Goal: Communication & Community: Answer question/provide support

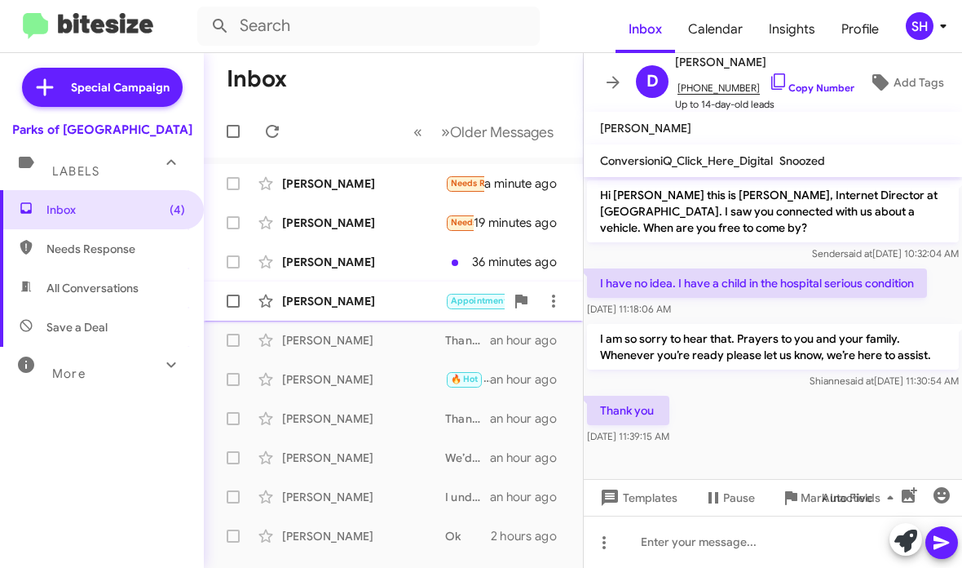
click at [428, 290] on div "Daniel Johnson Appointment set Needs Response Not interested in a follow up. Th…" at bounding box center [393, 301] width 353 height 33
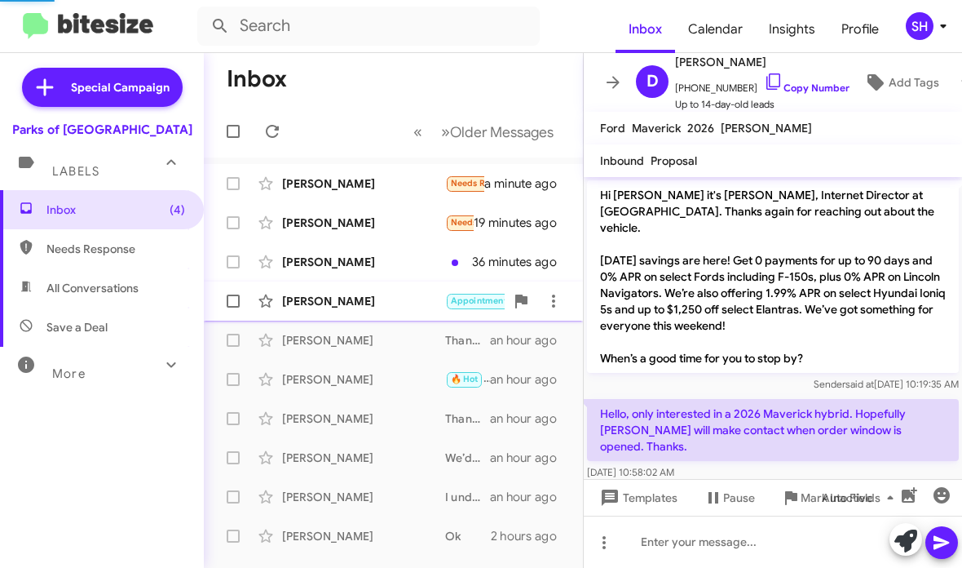
scroll to position [438, 0]
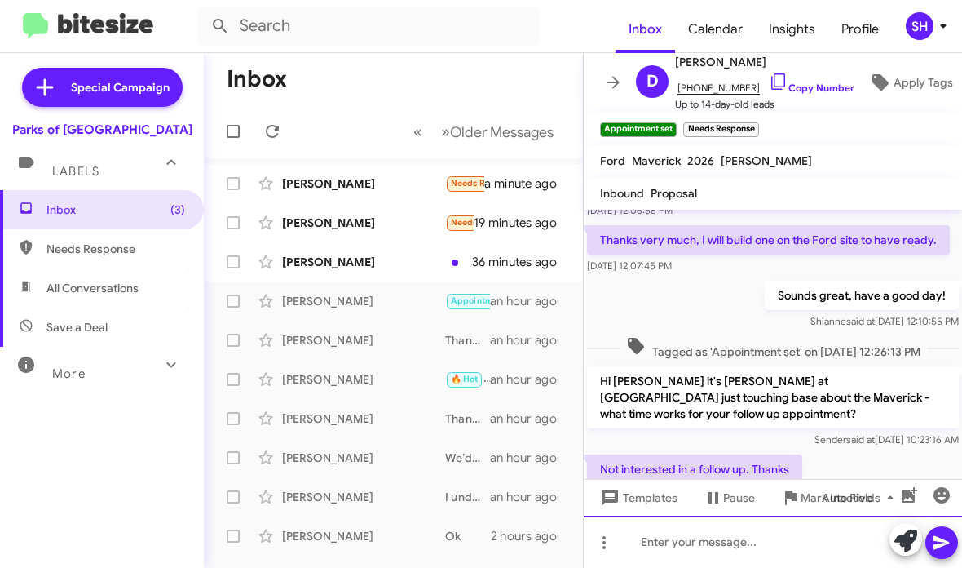
click at [690, 545] on div at bounding box center [773, 541] width 378 height 52
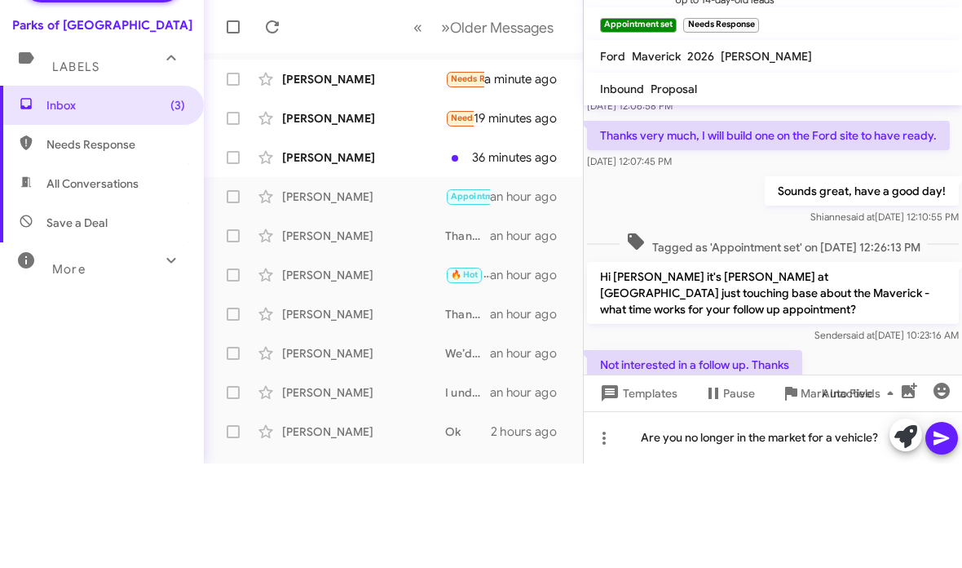
click at [945, 533] on icon at bounding box center [942, 543] width 20 height 20
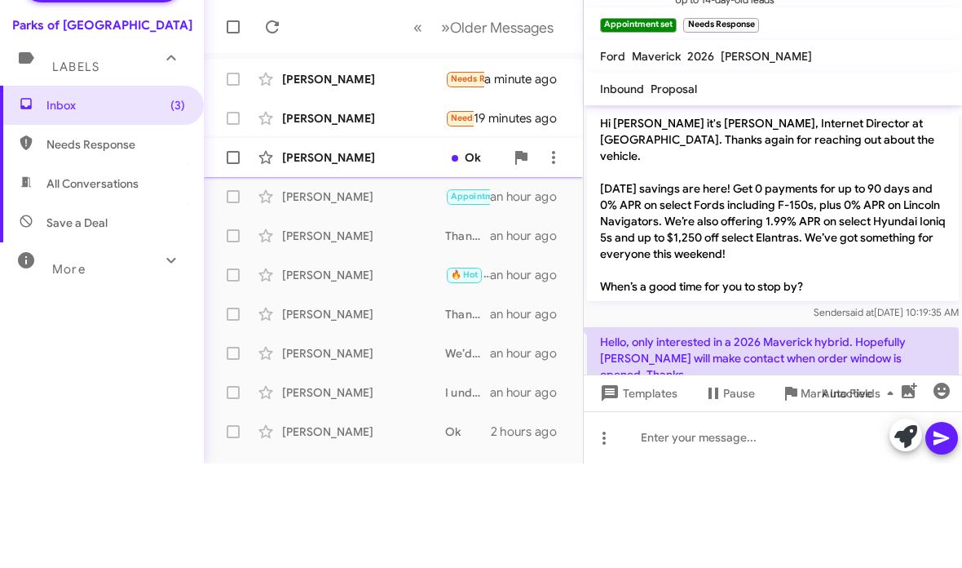
click at [400, 245] on div "Michael Kefauver Ok 36 minutes ago" at bounding box center [393, 261] width 353 height 33
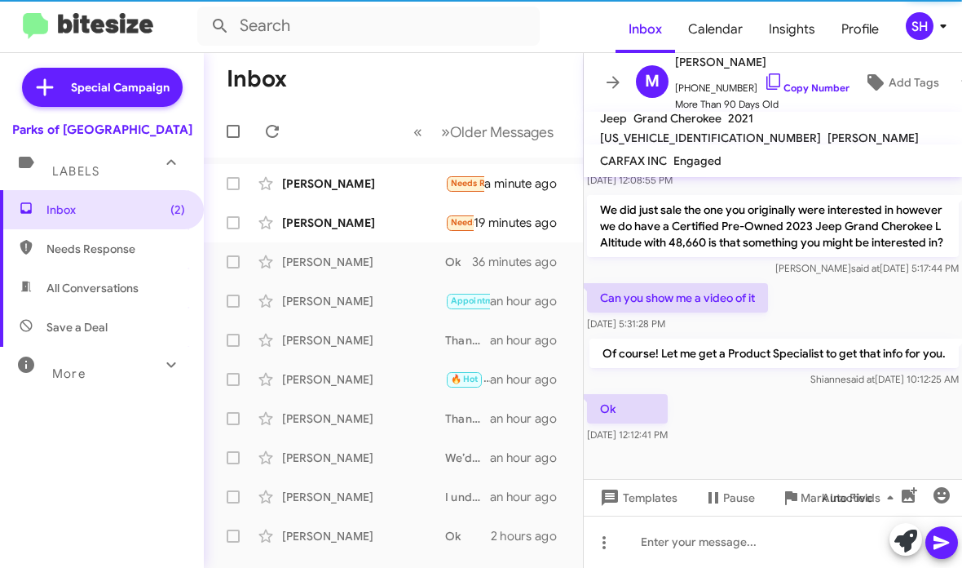
scroll to position [387, 0]
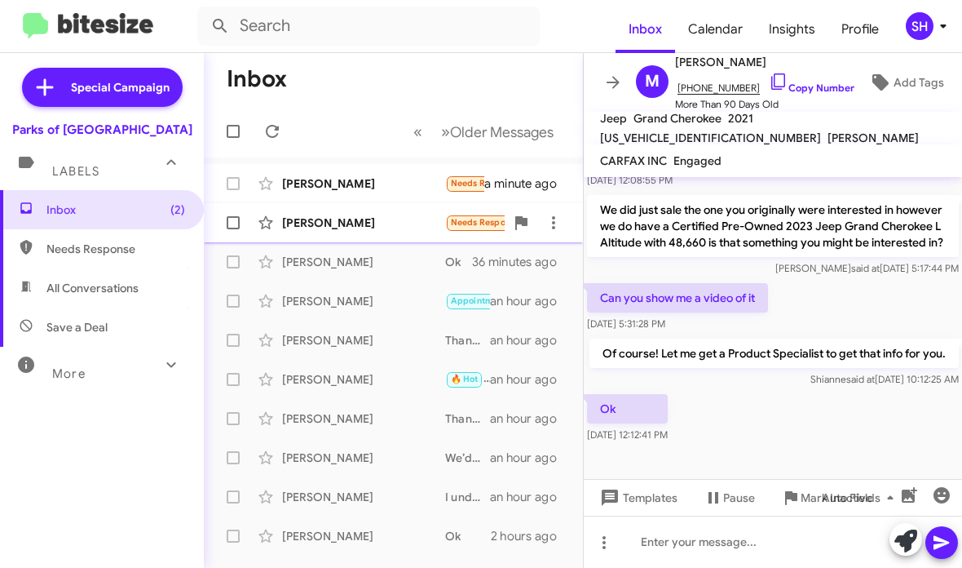
click at [393, 228] on div "[PERSON_NAME]" at bounding box center [363, 222] width 163 height 16
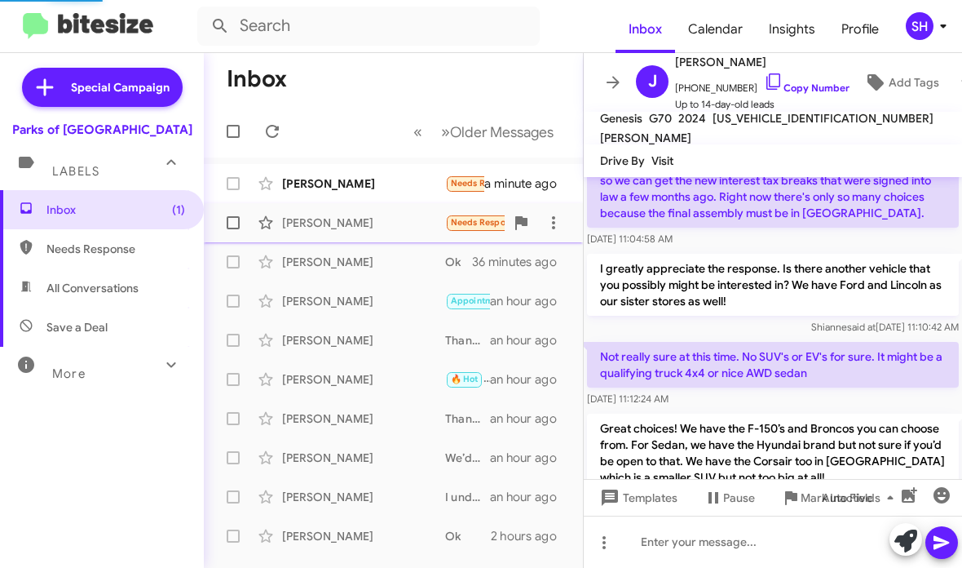
scroll to position [490, 0]
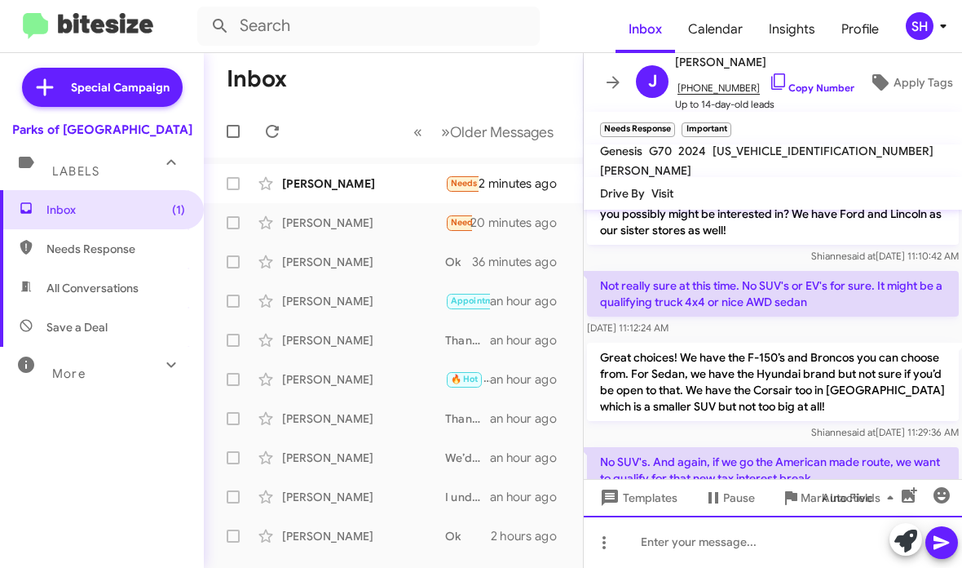
click at [760, 532] on div at bounding box center [773, 541] width 378 height 52
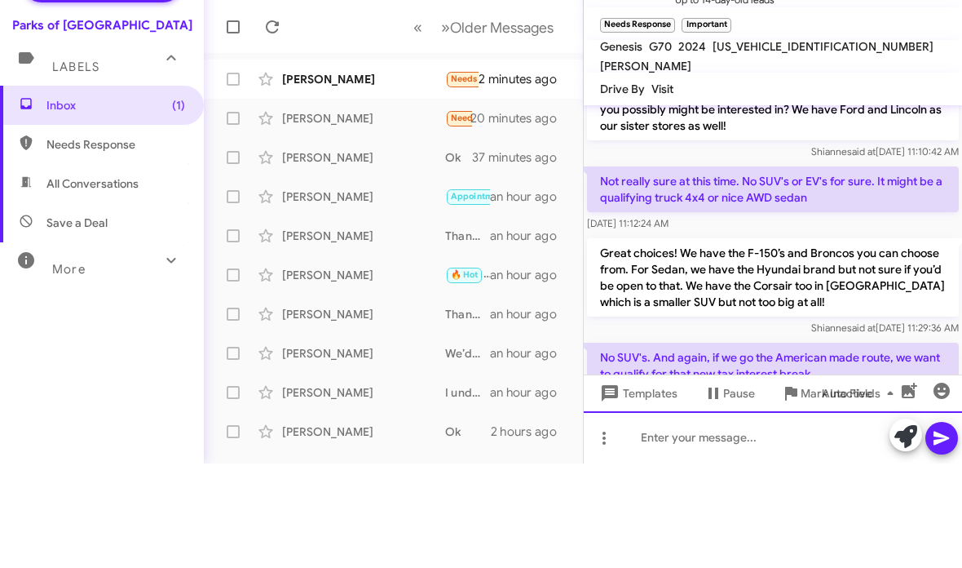
scroll to position [0, 0]
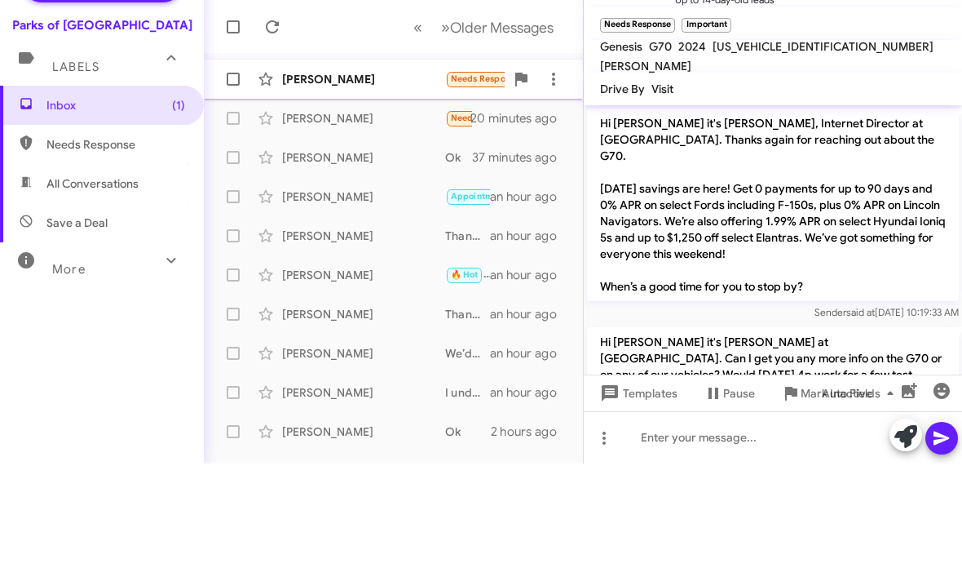
click at [389, 175] on div "[PERSON_NAME]" at bounding box center [363, 183] width 163 height 16
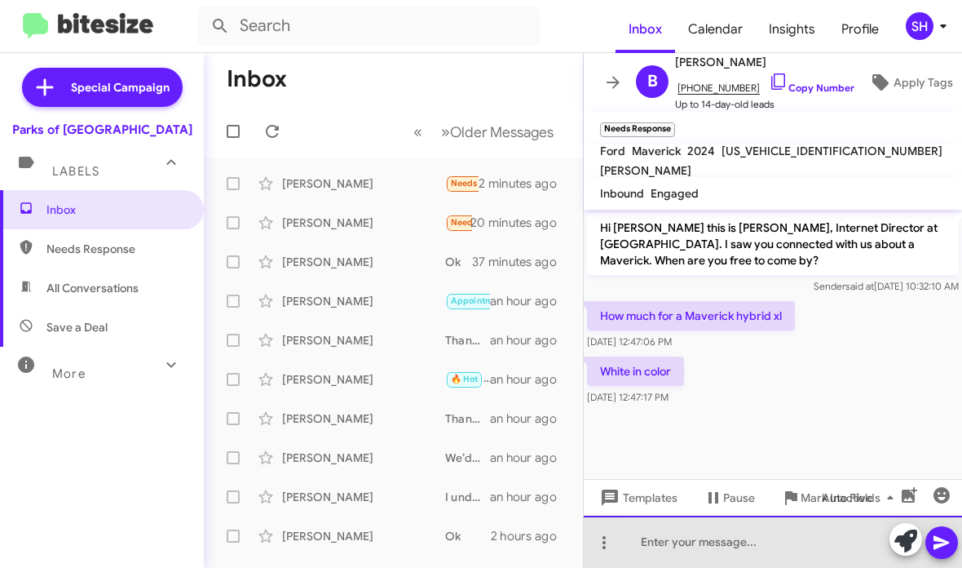
click at [692, 541] on div at bounding box center [773, 541] width 378 height 52
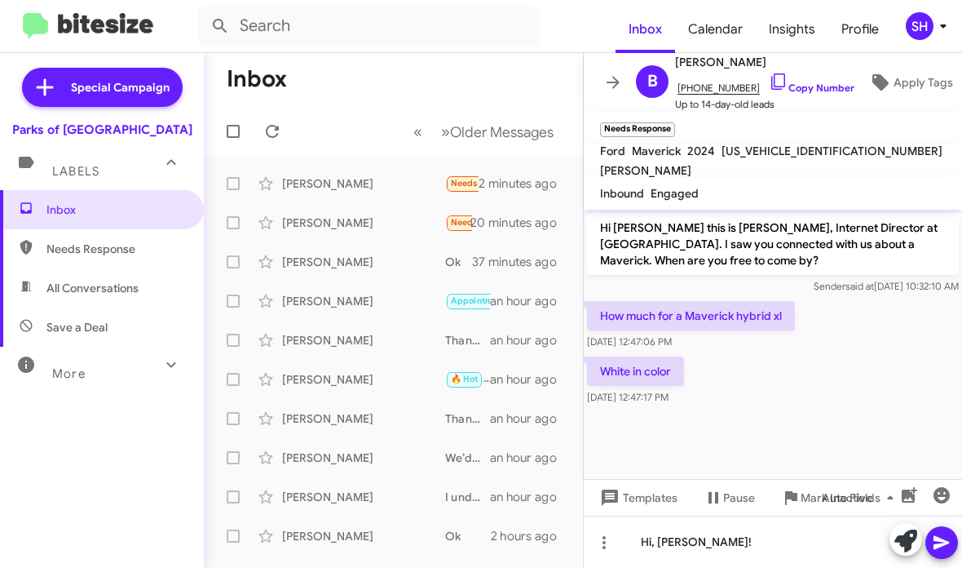
drag, startPoint x: 840, startPoint y: 129, endPoint x: 726, endPoint y: 130, distance: 114.2
click at [726, 130] on div "B Bill Wert +18505282020 Copy Number Up to 14-day-old leads Apply Tags Needs Re…" at bounding box center [773, 310] width 378 height 515
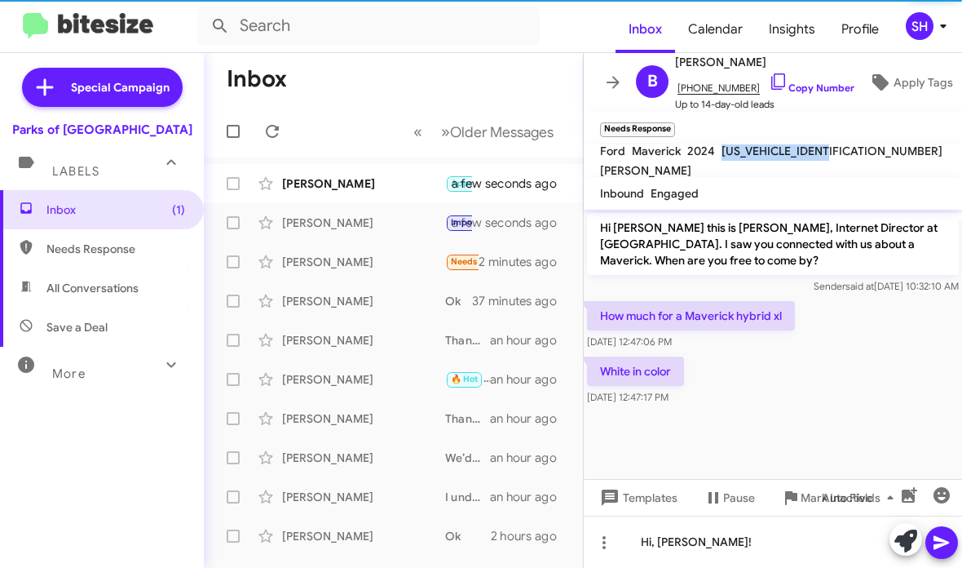
drag, startPoint x: 720, startPoint y: 160, endPoint x: 842, endPoint y: 155, distance: 121.6
click at [842, 155] on div "3FTTW8H98RRA30079" at bounding box center [832, 151] width 228 height 20
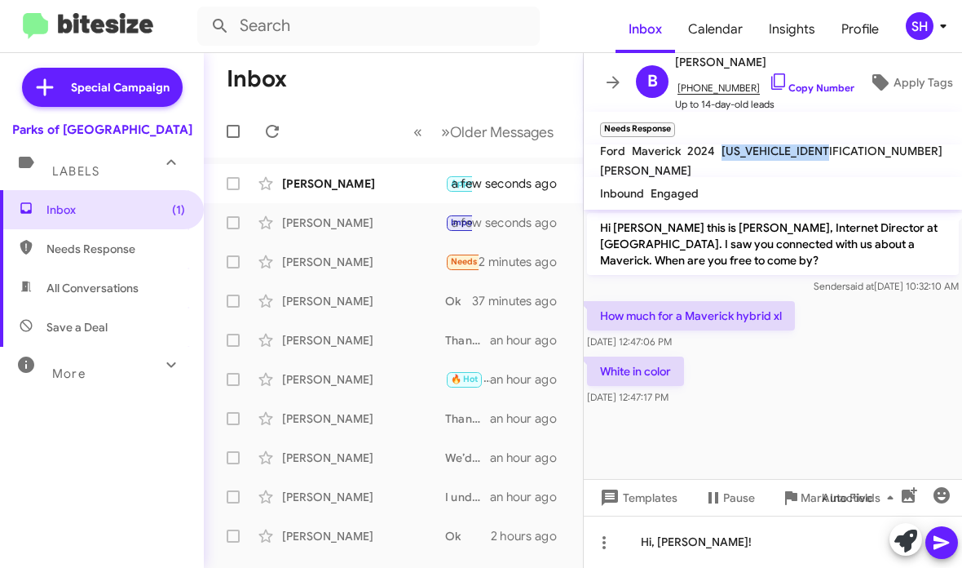
copy span "3FTTW8H98RRA30079"
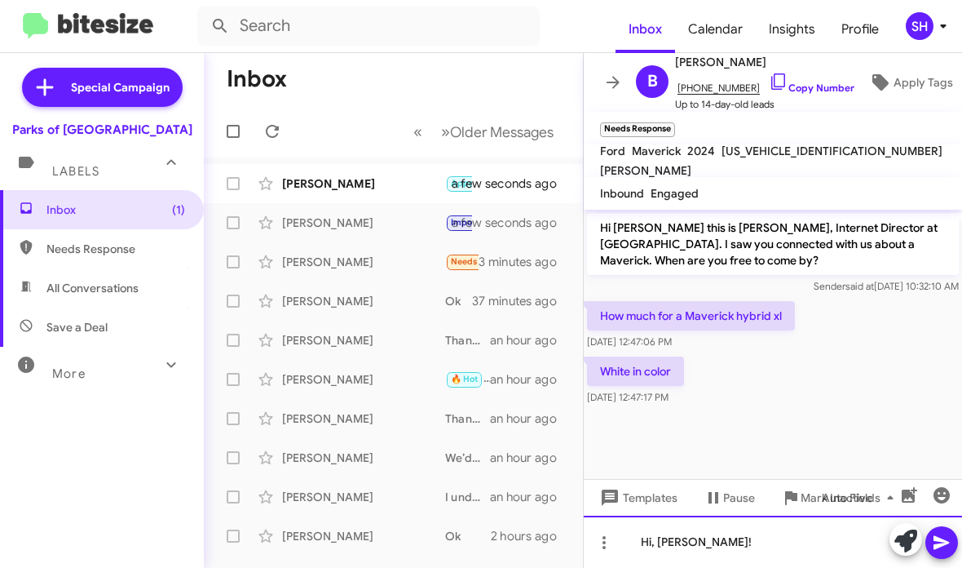
click at [698, 530] on div "Hi, Bill!" at bounding box center [773, 541] width 378 height 52
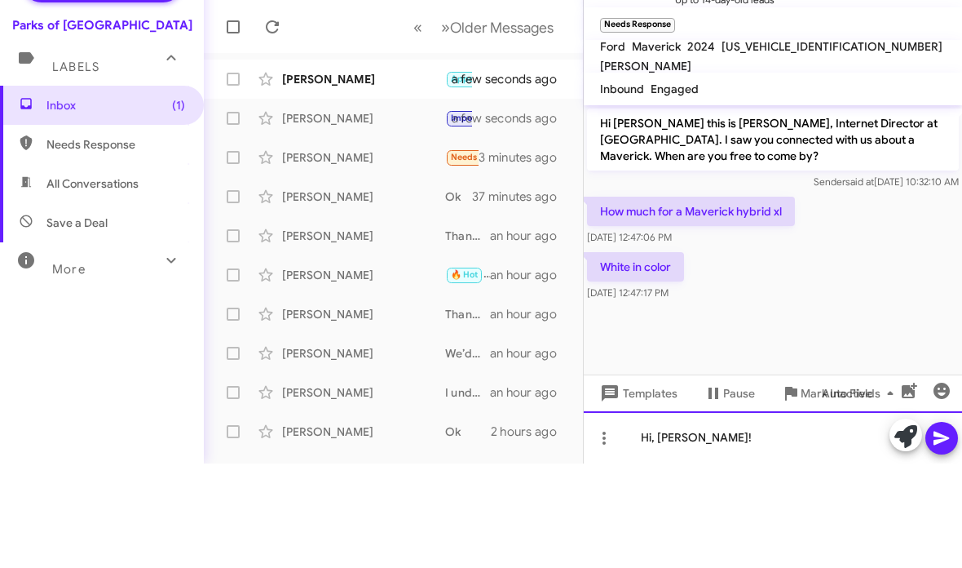
click at [724, 515] on div "Hi, Bill!" at bounding box center [773, 541] width 378 height 52
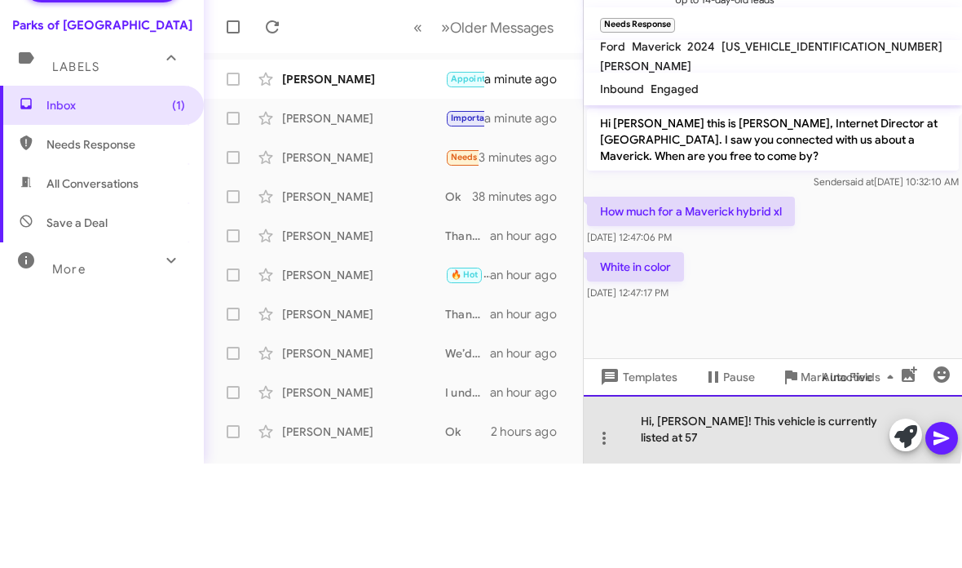
click at [720, 499] on div "Hi, Bill! This vehicle is currently listed at 57" at bounding box center [773, 533] width 378 height 69
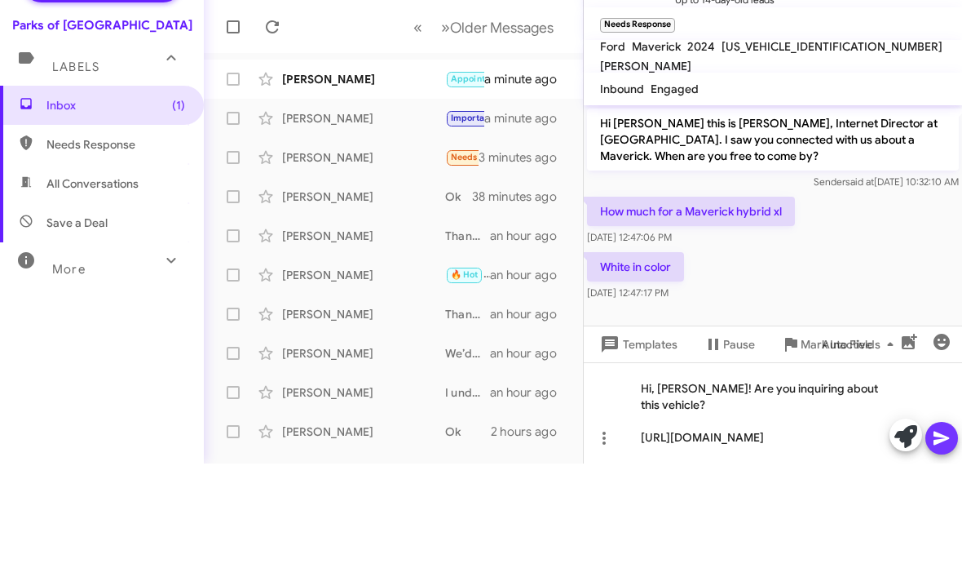
click at [935, 536] on icon at bounding box center [941, 543] width 15 height 14
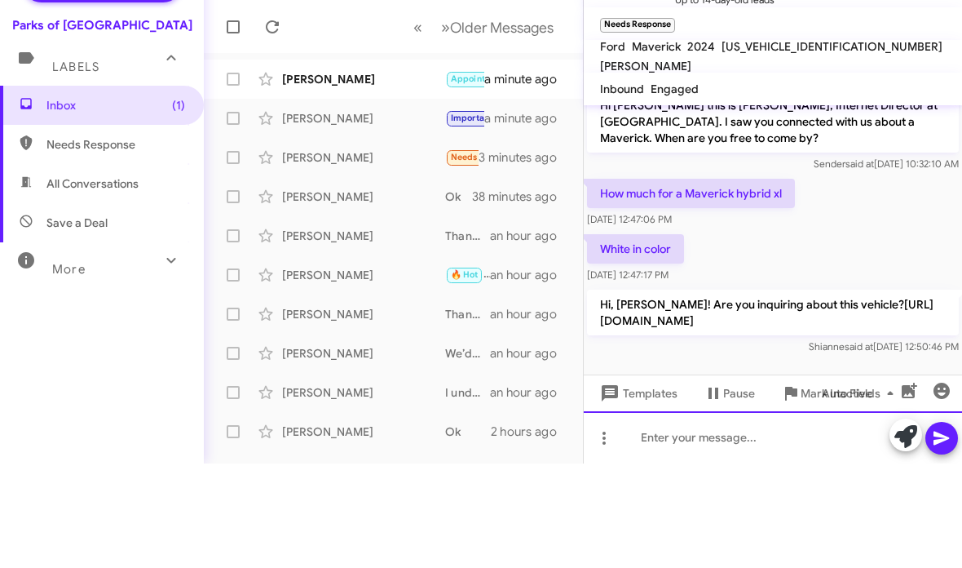
scroll to position [51, 0]
click at [370, 175] on div "[PERSON_NAME]" at bounding box center [363, 183] width 163 height 16
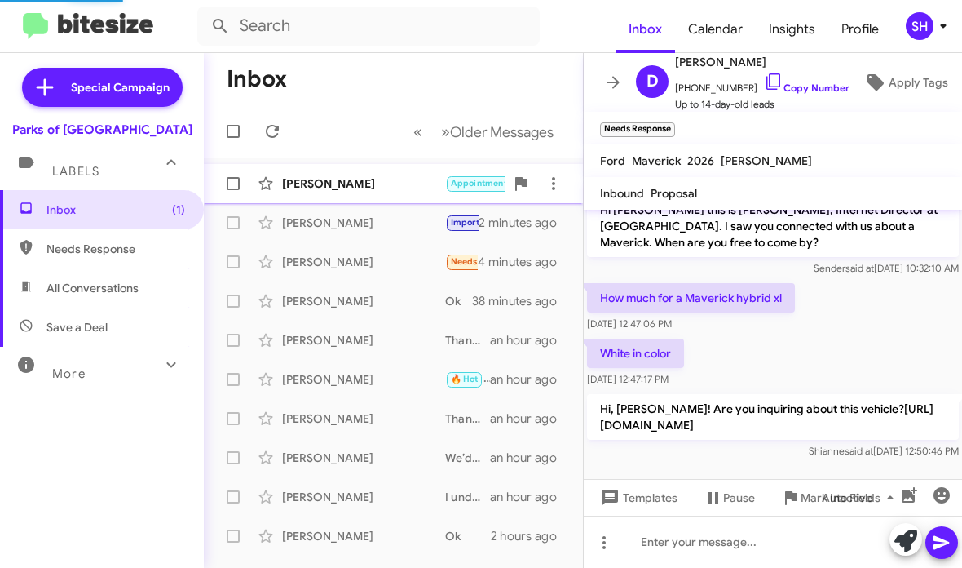
scroll to position [590, 0]
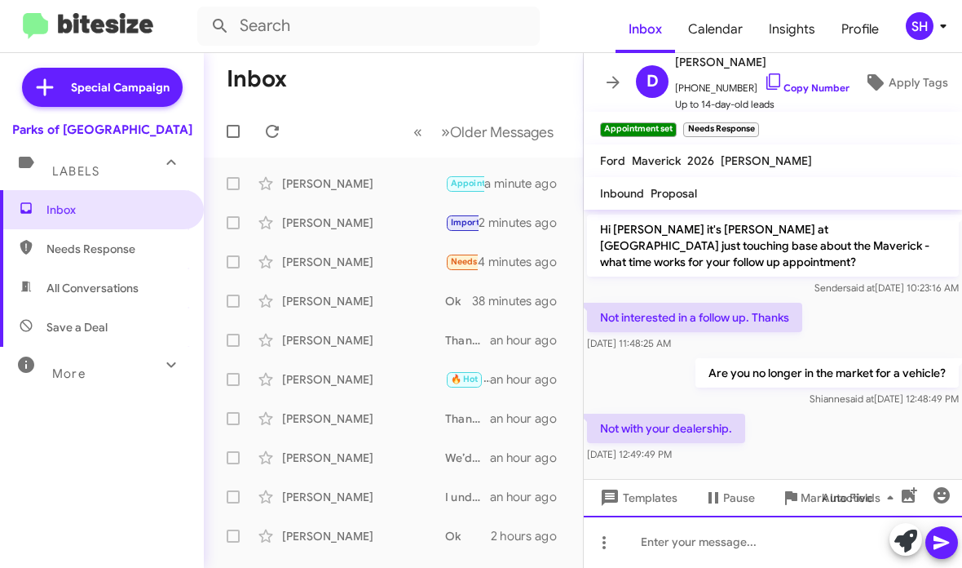
click at [758, 535] on div at bounding box center [773, 541] width 378 height 52
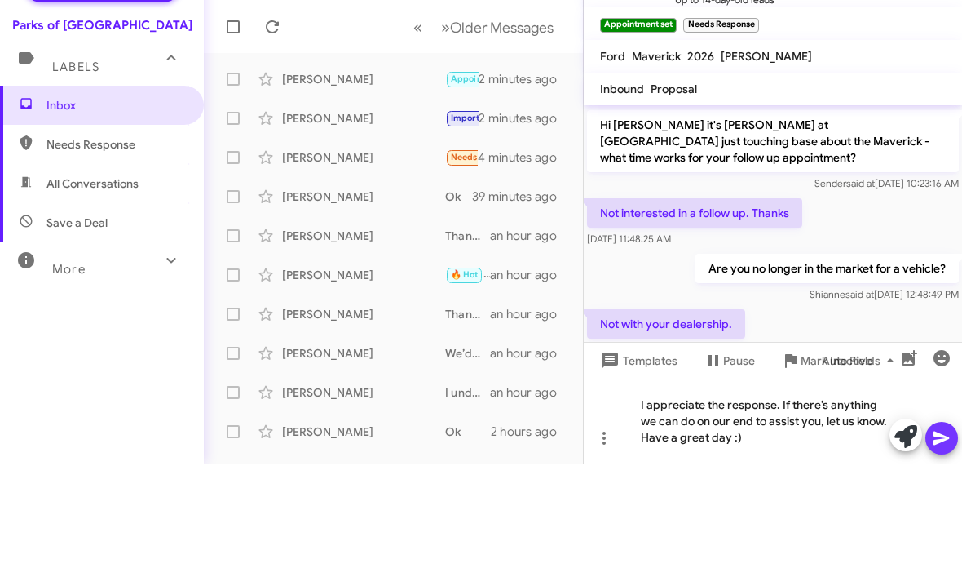
click at [947, 533] on icon at bounding box center [942, 543] width 20 height 20
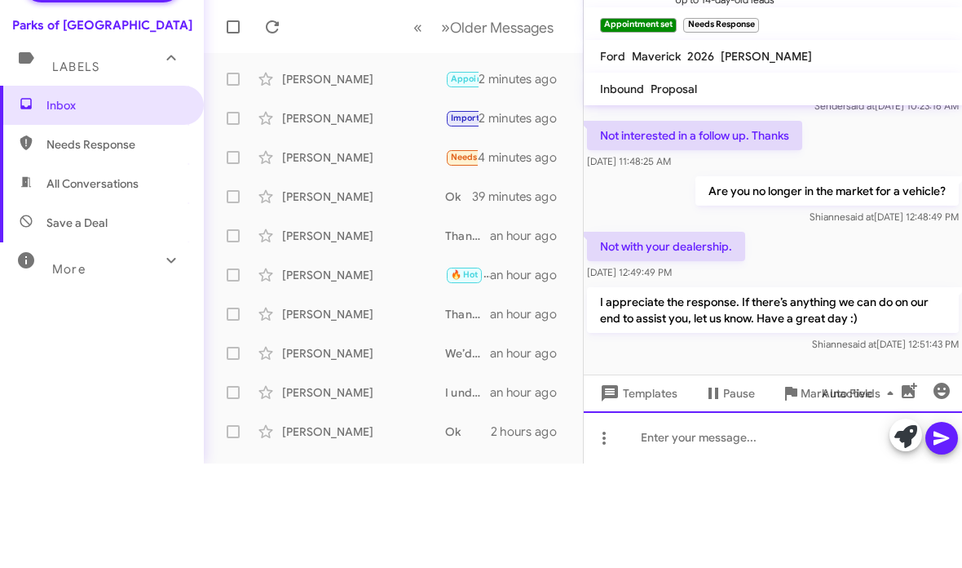
scroll to position [665, 0]
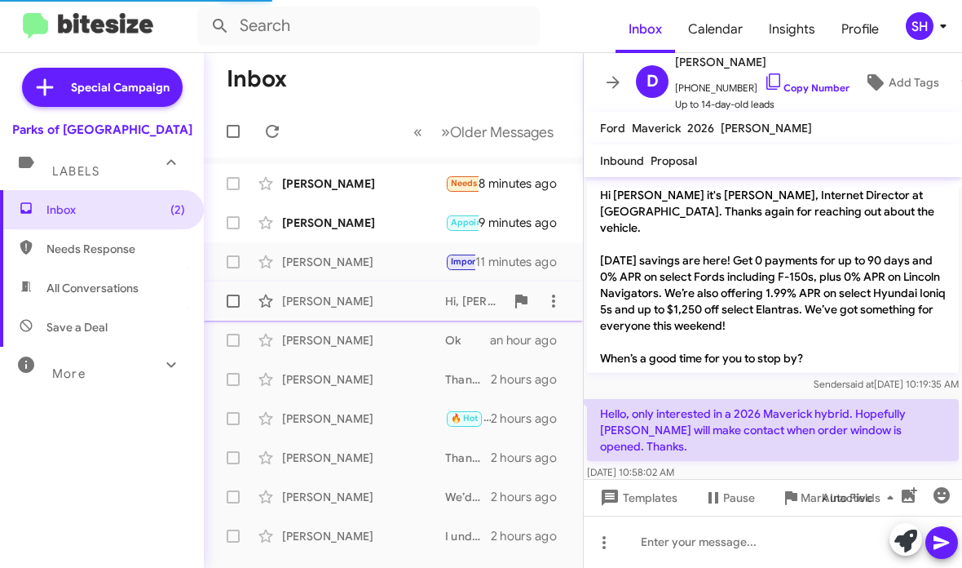
scroll to position [709, 0]
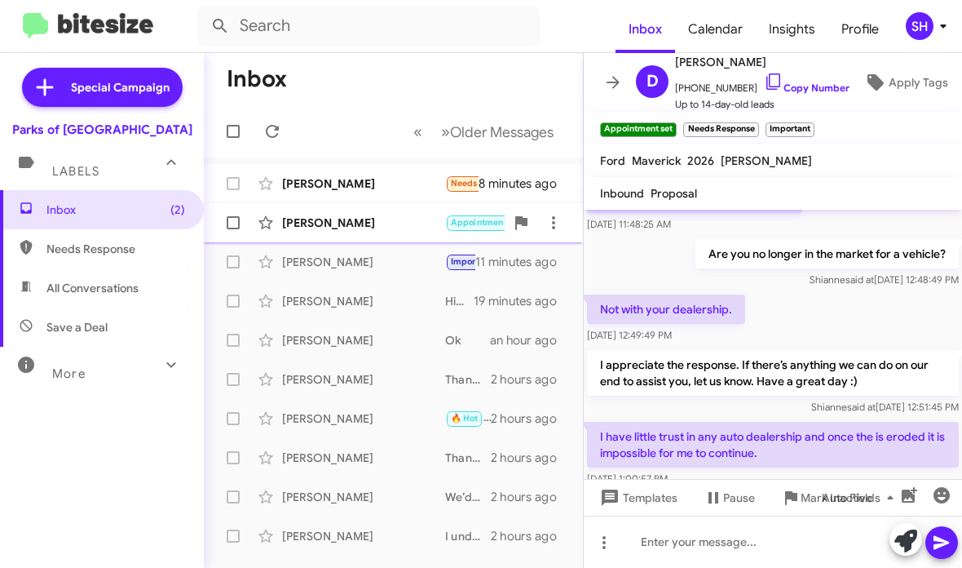
click at [425, 229] on div "[PERSON_NAME]" at bounding box center [363, 222] width 163 height 16
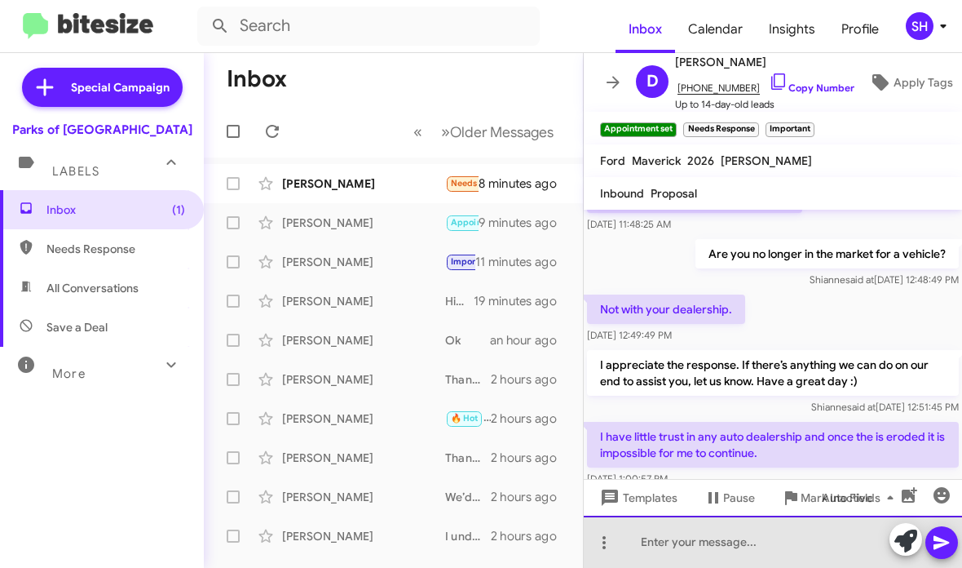
click at [667, 537] on div at bounding box center [773, 541] width 378 height 52
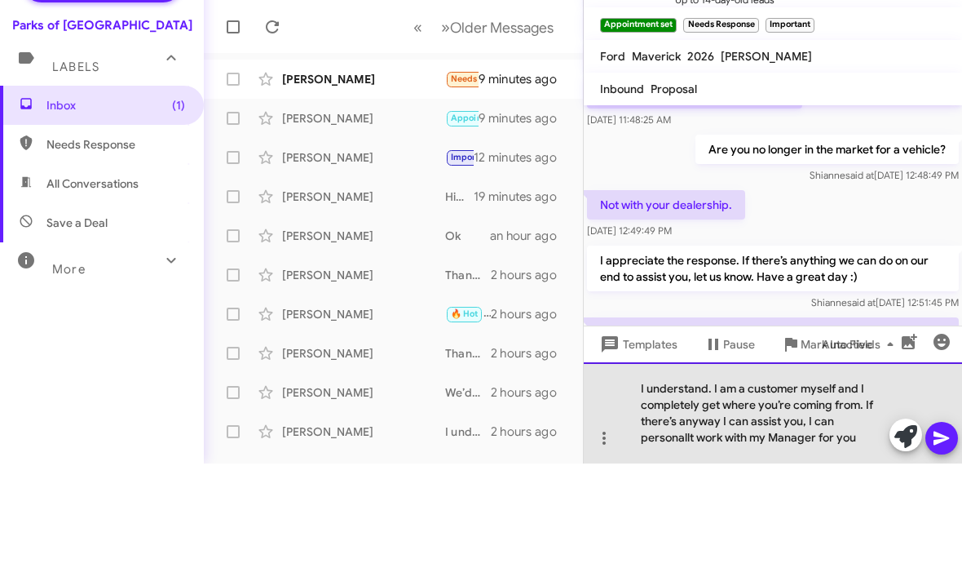
click at [851, 466] on div "I understand. I am a customer myself and I completely get where you’re coming f…" at bounding box center [773, 516] width 378 height 101
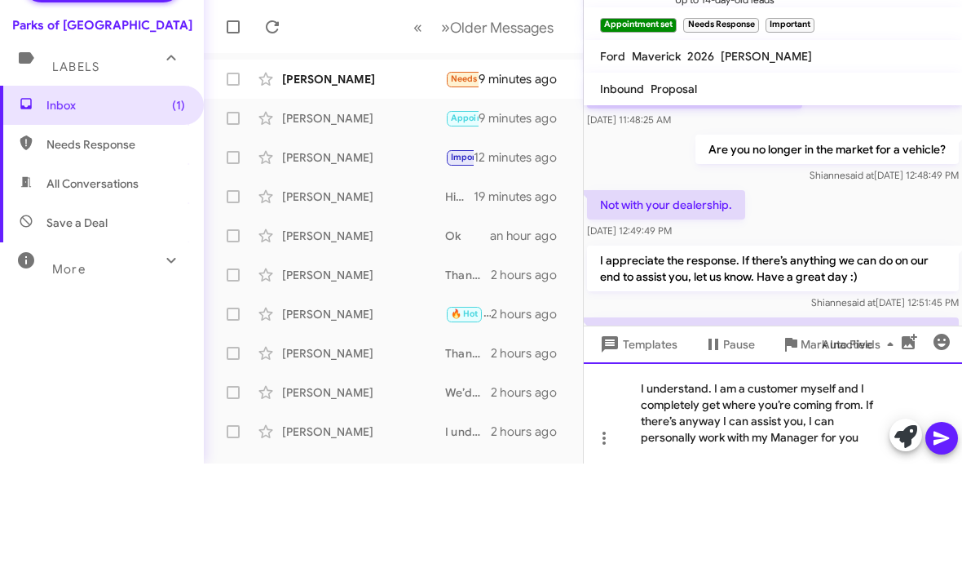
scroll to position [0, 0]
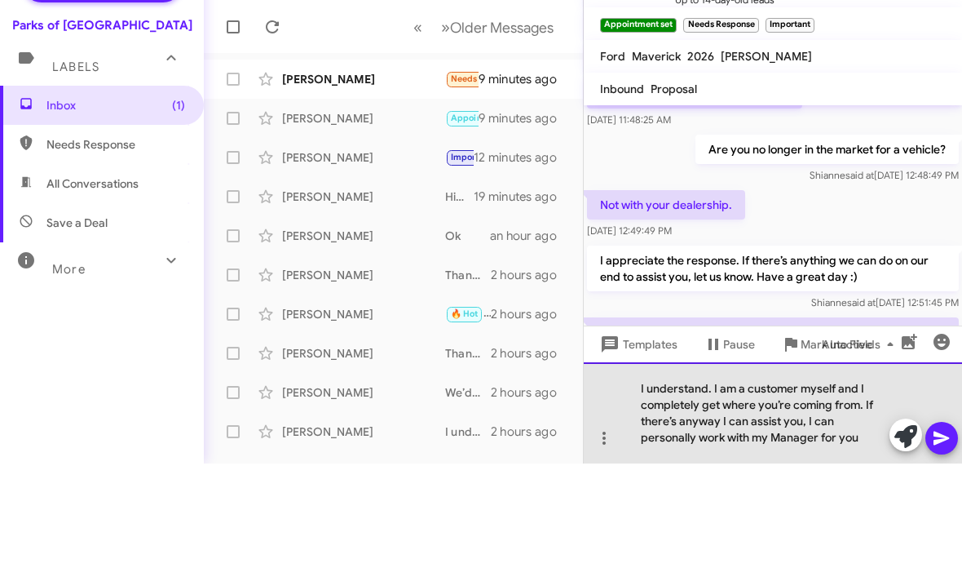
click at [858, 466] on div "I understand. I am a customer myself and I completely get where you’re coming f…" at bounding box center [773, 516] width 378 height 101
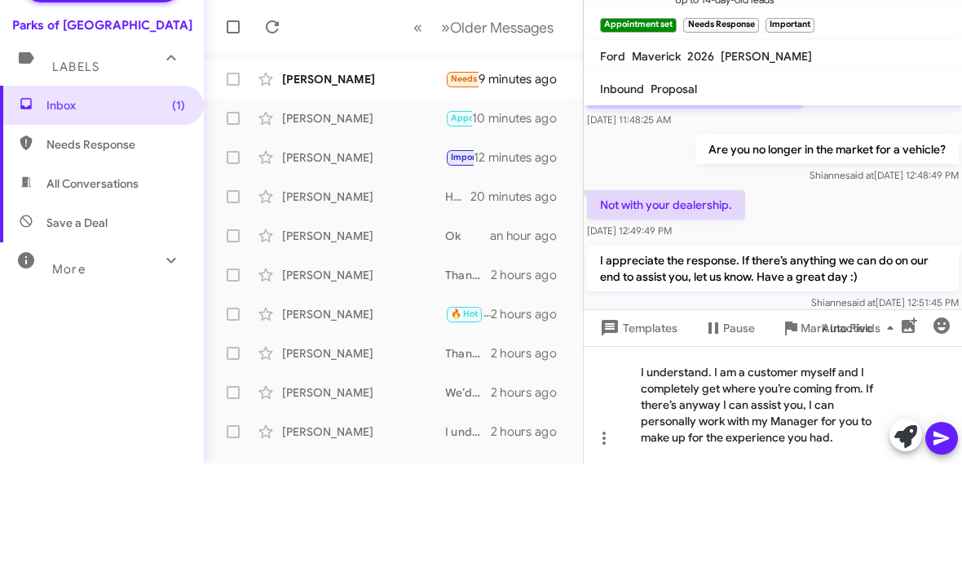
click at [942, 536] on icon at bounding box center [941, 543] width 15 height 14
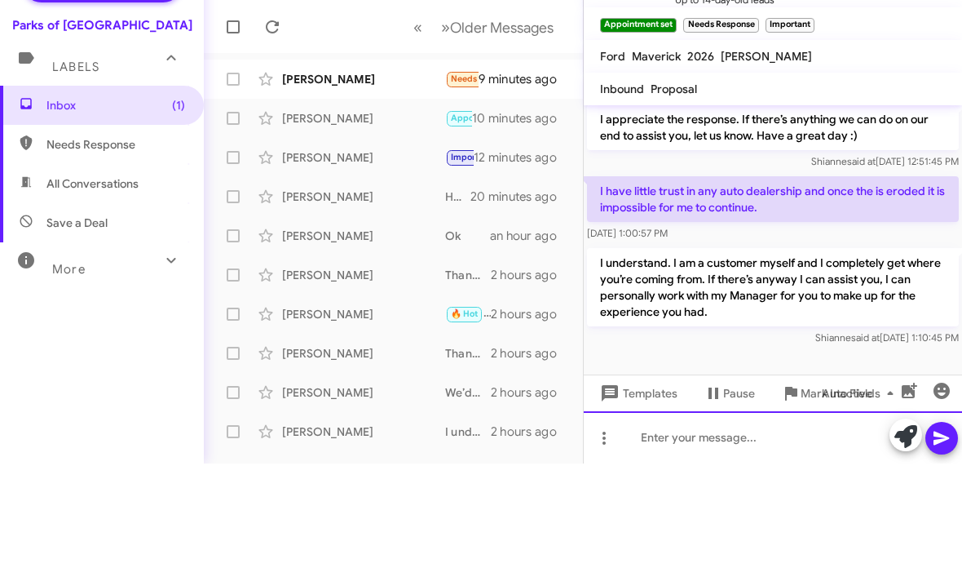
scroll to position [850, 0]
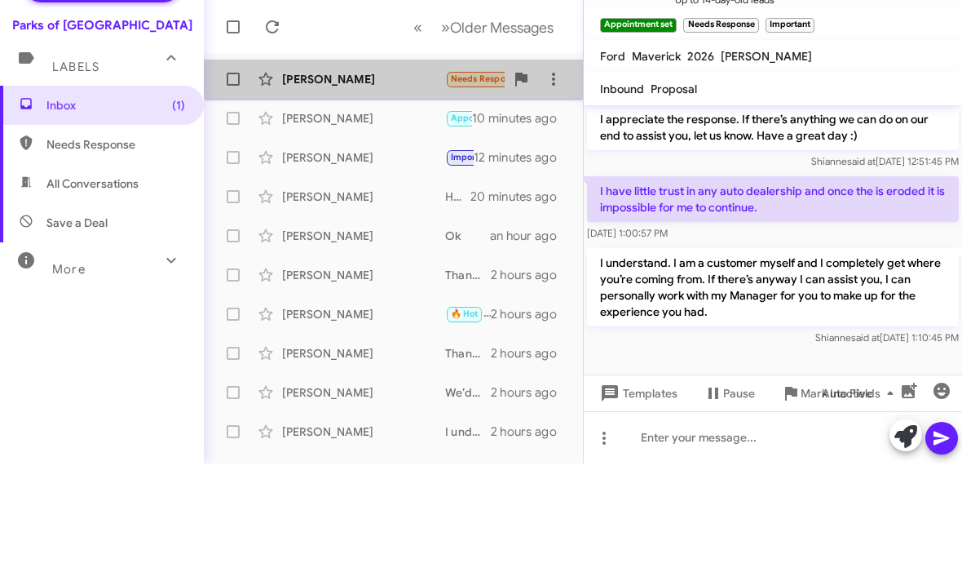
click at [390, 175] on div "[PERSON_NAME]" at bounding box center [363, 183] width 163 height 16
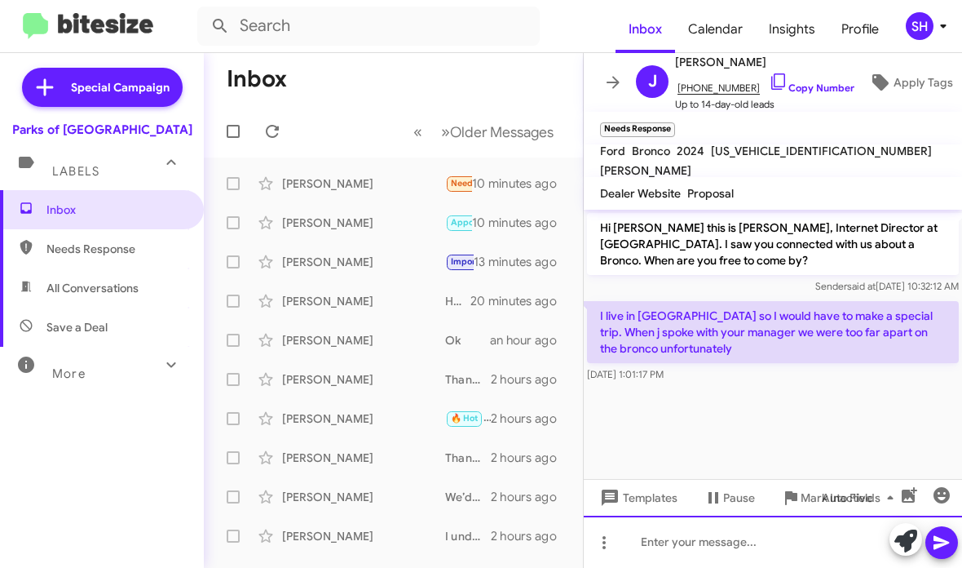
click at [756, 537] on div at bounding box center [773, 541] width 378 height 52
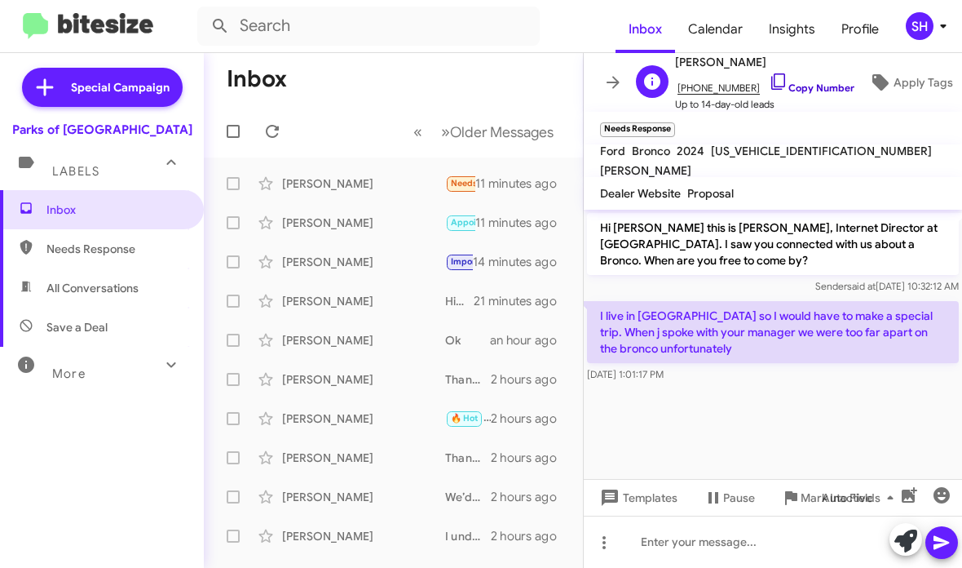
click at [795, 93] on link "Copy Number" at bounding box center [812, 88] width 86 height 12
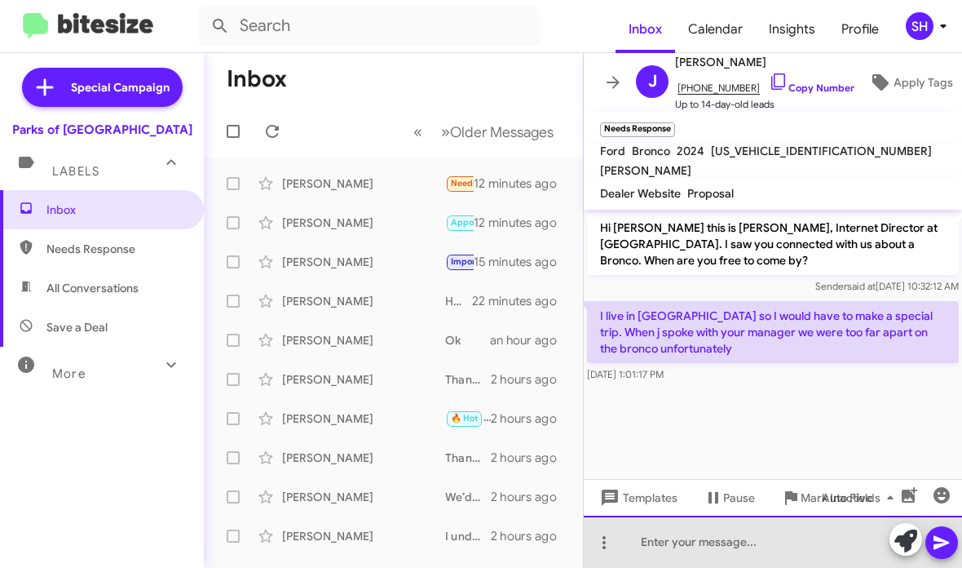
click at [734, 534] on div at bounding box center [773, 541] width 378 height 52
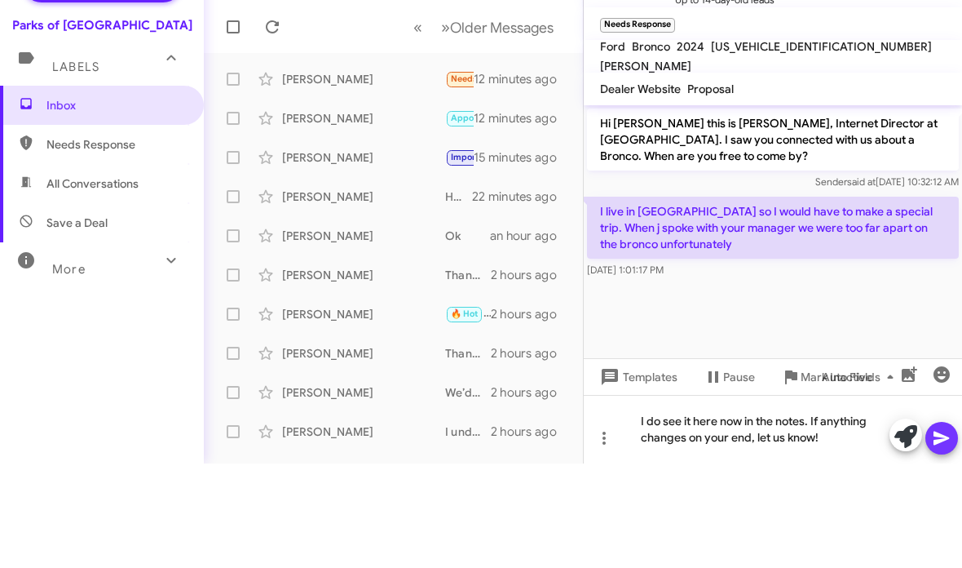
click at [942, 533] on icon at bounding box center [942, 543] width 20 height 20
